Goal: Task Accomplishment & Management: Complete application form

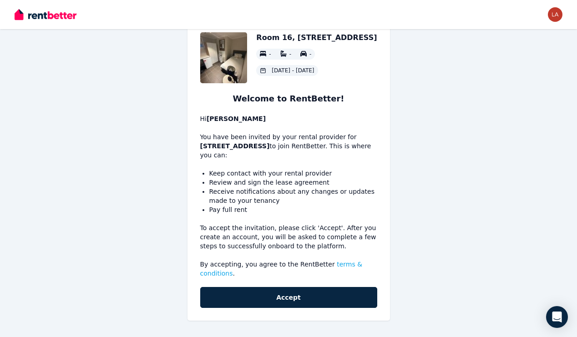
scroll to position [24, 0]
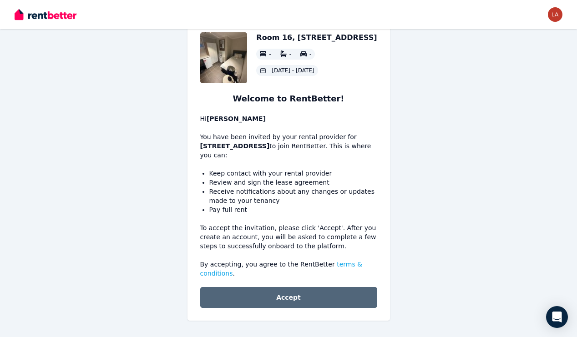
click at [285, 288] on button "Accept" at bounding box center [288, 297] width 177 height 21
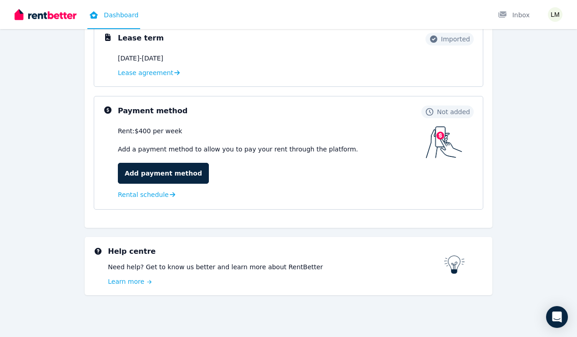
scroll to position [142, 0]
